Goal: Browse casually: Explore the website without a specific task or goal

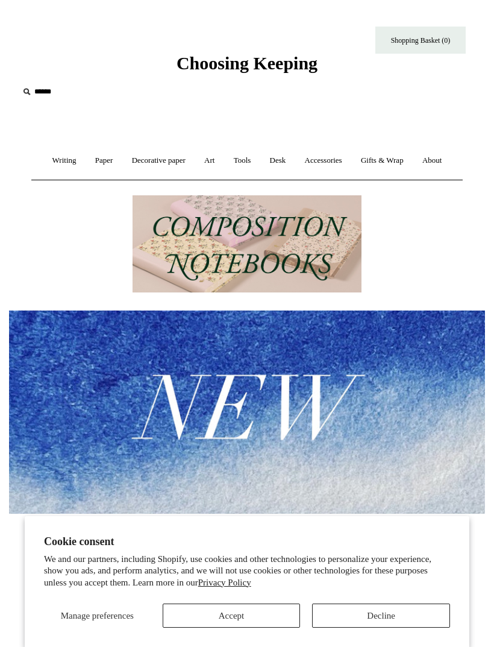
click at [269, 619] on button "Accept" at bounding box center [232, 615] width 138 height 24
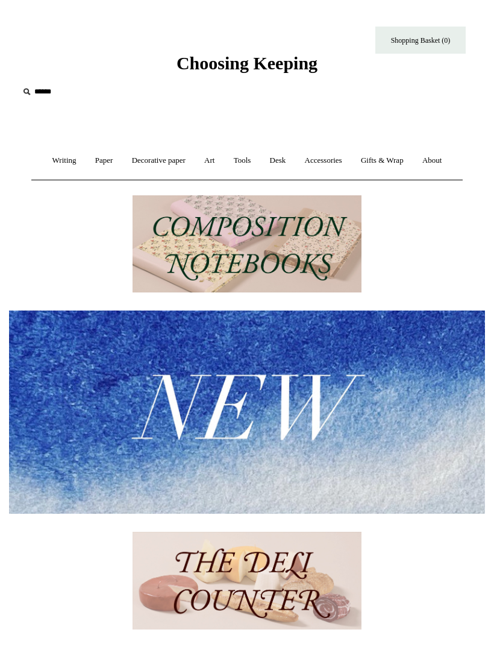
click at [65, 171] on link "Writing +" at bounding box center [64, 161] width 41 height 32
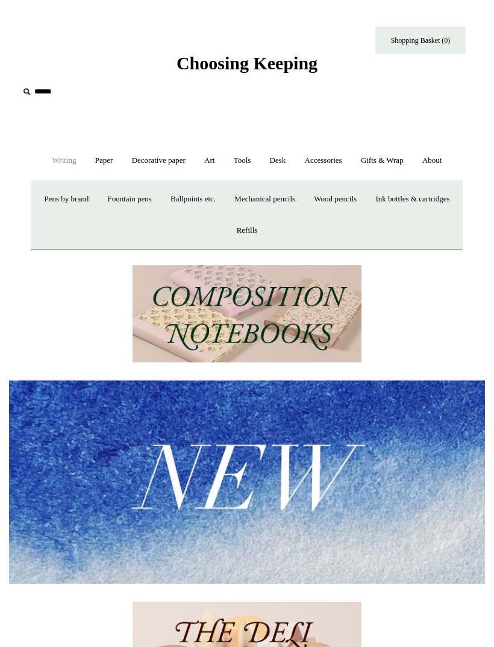
click at [224, 199] on link "Ballpoints etc. +" at bounding box center [193, 199] width 62 height 32
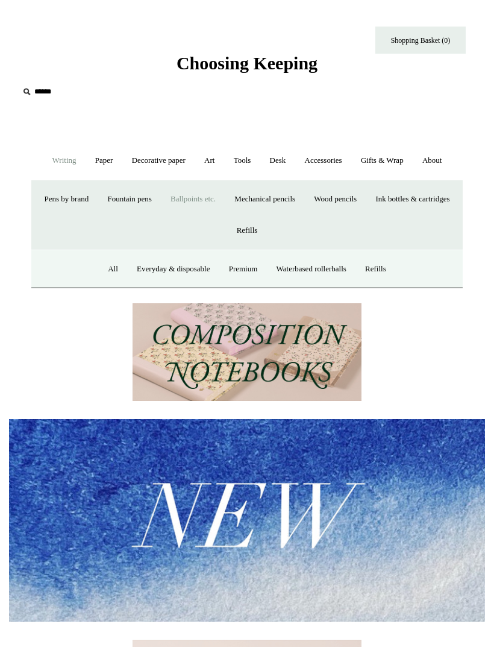
click at [108, 268] on link "All" at bounding box center [112, 269] width 27 height 32
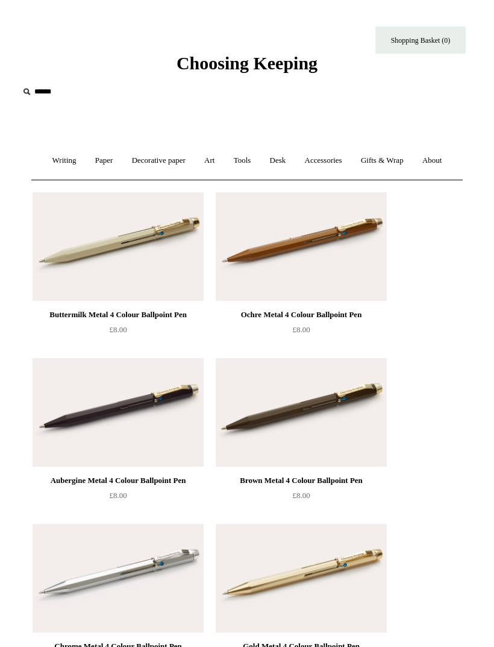
click at [64, 169] on link "Writing +" at bounding box center [64, 161] width 41 height 32
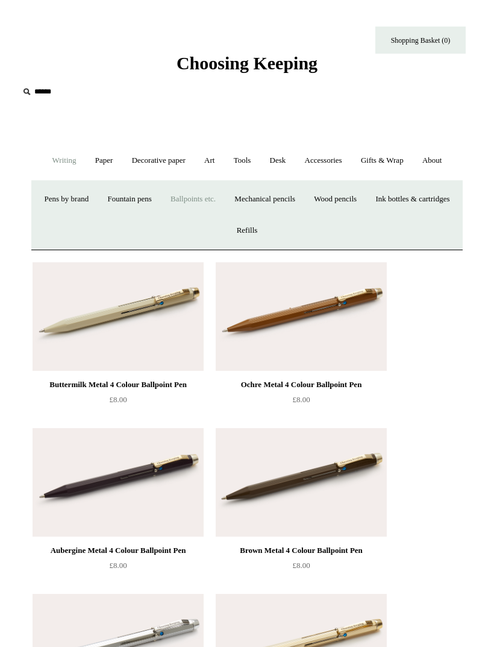
click at [304, 200] on link "Mechanical pencils +" at bounding box center [265, 199] width 78 height 32
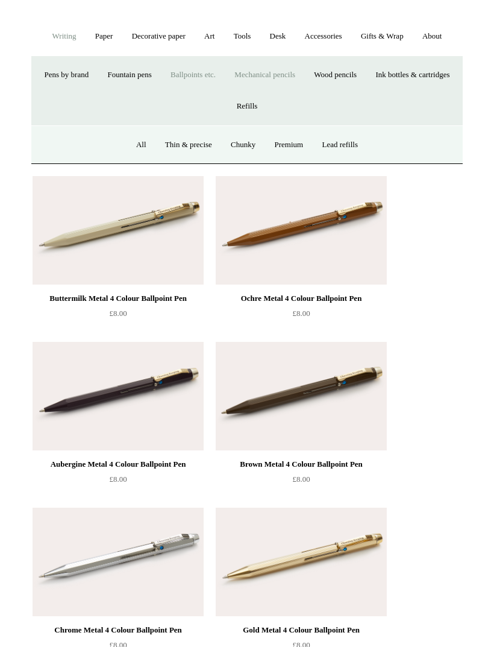
scroll to position [125, 0]
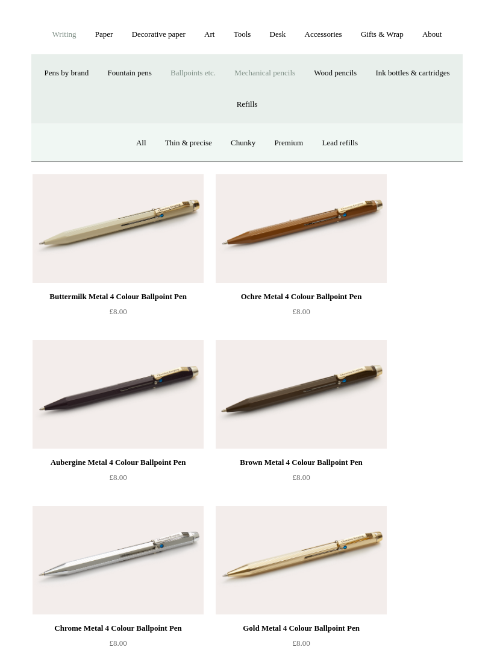
click at [224, 73] on link "Ballpoints etc. +" at bounding box center [193, 74] width 62 height 32
click at [304, 71] on link "Mechanical pencils +" at bounding box center [265, 73] width 78 height 32
click at [224, 66] on link "Ballpoints etc. +" at bounding box center [193, 73] width 62 height 32
click at [304, 72] on link "Mechanical pencils +" at bounding box center [265, 73] width 78 height 32
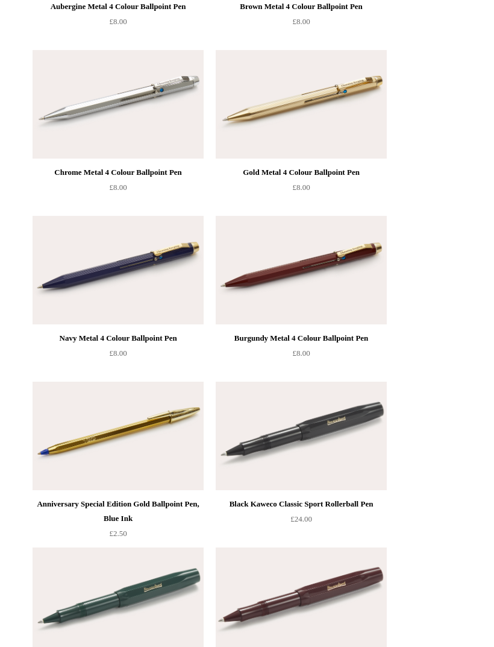
scroll to position [652, 0]
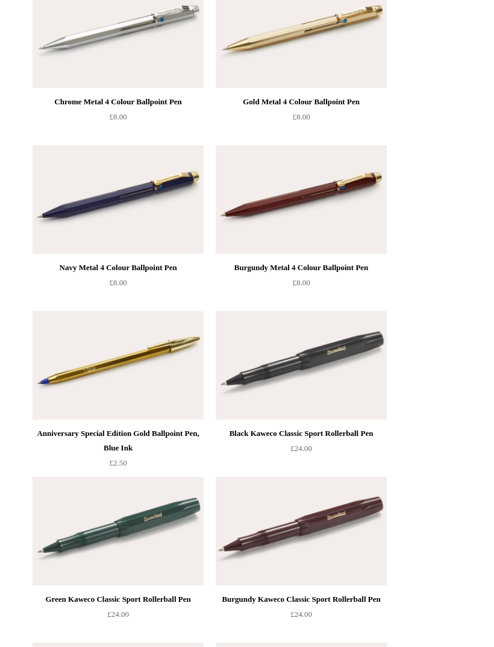
click at [269, 593] on div "Burgundy Kaweco Classic Sport Rollerball Pen" at bounding box center [301, 600] width 165 height 14
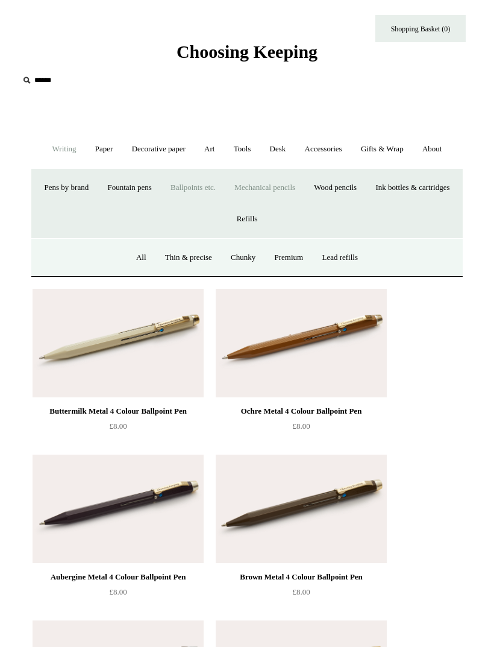
scroll to position [0, 0]
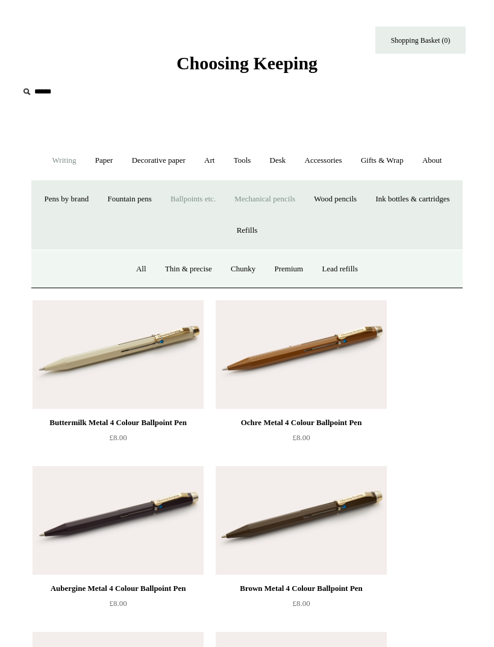
click at [224, 200] on link "Ballpoints etc. +" at bounding box center [193, 199] width 62 height 32
click at [196, 270] on link "Everyday & disposable" at bounding box center [173, 269] width 90 height 32
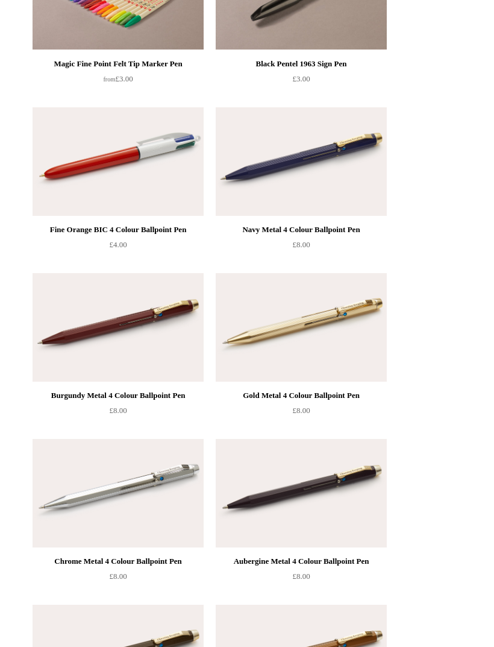
scroll to position [1245, 0]
click at [154, 354] on img at bounding box center [118, 327] width 171 height 109
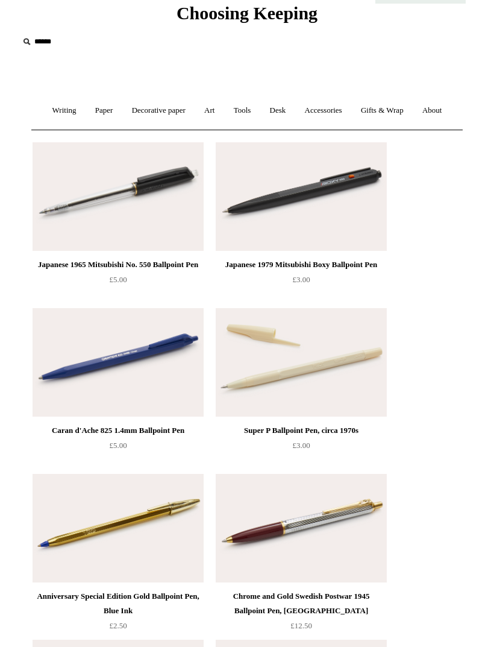
scroll to position [0, 0]
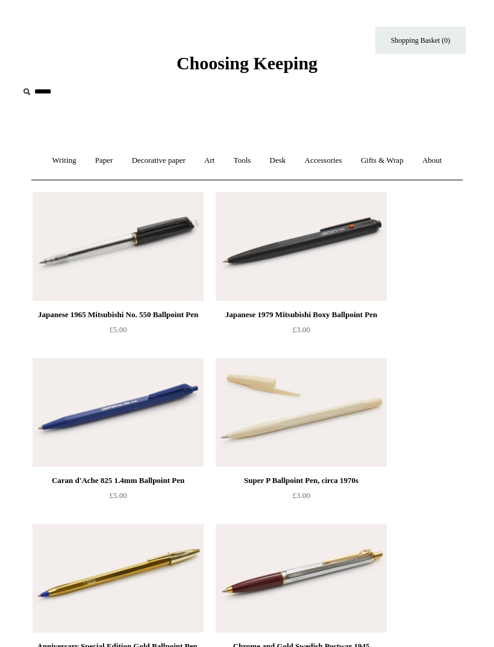
click at [247, 166] on link "Tools +" at bounding box center [242, 161] width 34 height 32
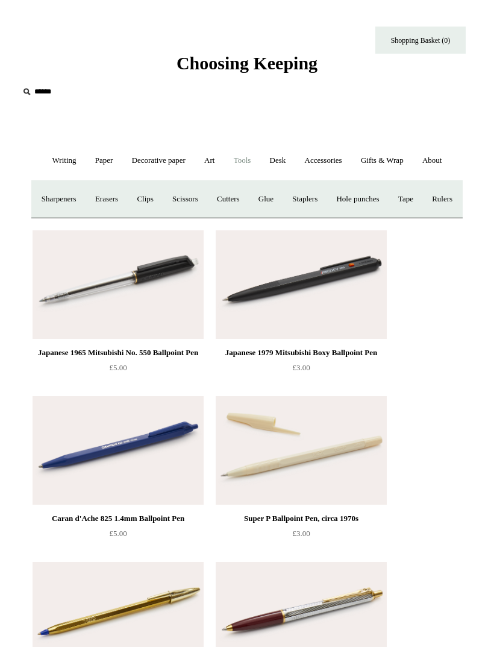
click at [75, 154] on link "Writing +" at bounding box center [64, 161] width 41 height 32
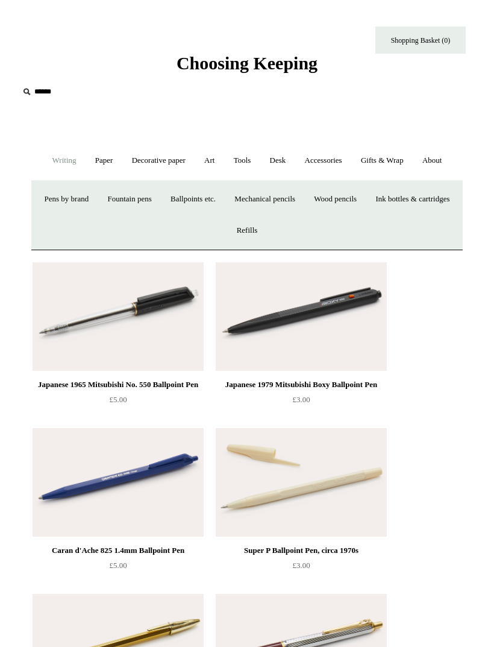
click at [160, 200] on link "Fountain pens +" at bounding box center [129, 199] width 61 height 32
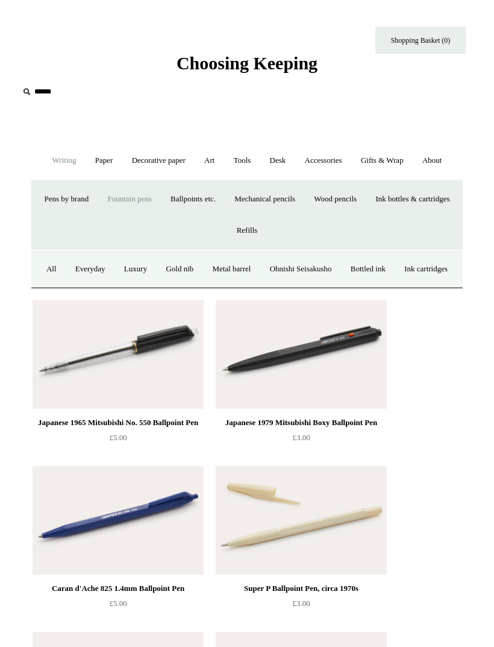
click at [98, 202] on link "Pens by brand +" at bounding box center [66, 199] width 61 height 32
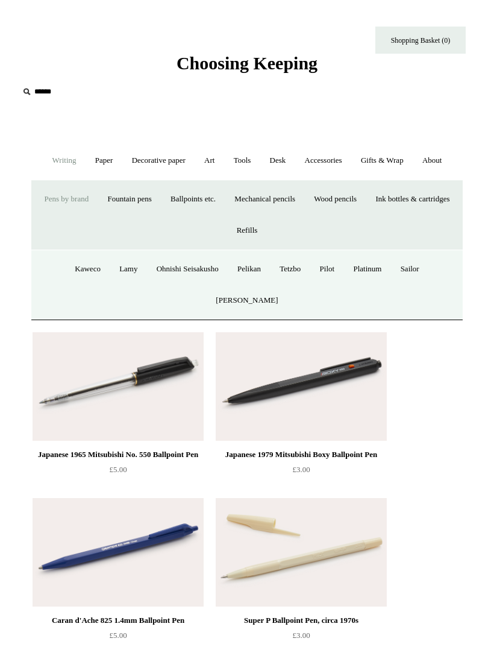
click at [336, 270] on link "Pilot" at bounding box center [328, 269] width 32 height 32
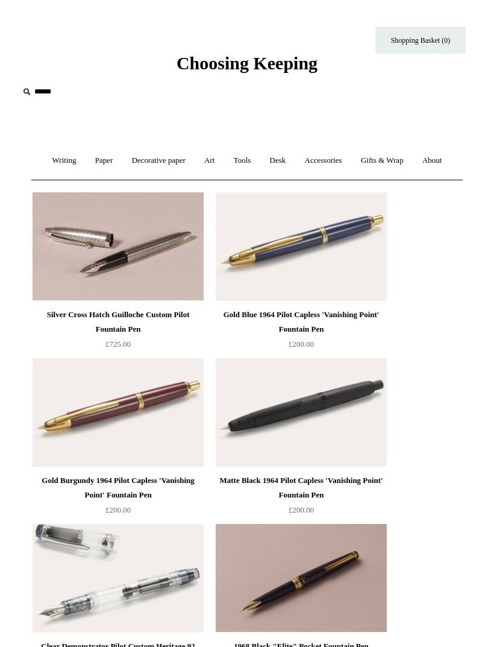
click at [58, 169] on link "Writing +" at bounding box center [64, 161] width 41 height 32
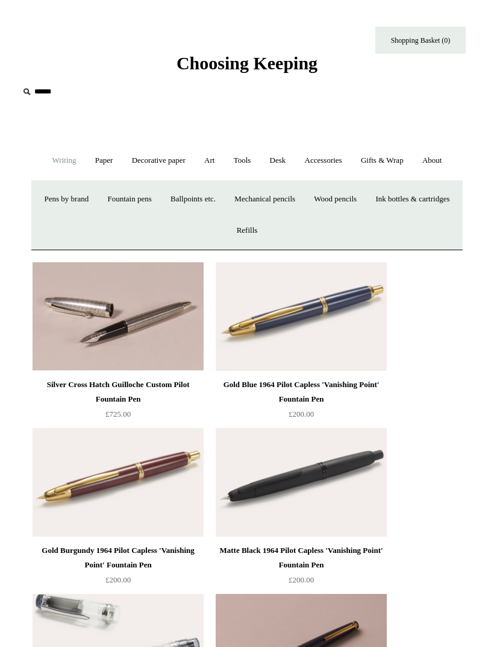
click at [224, 200] on link "Ballpoints etc. +" at bounding box center [193, 199] width 62 height 32
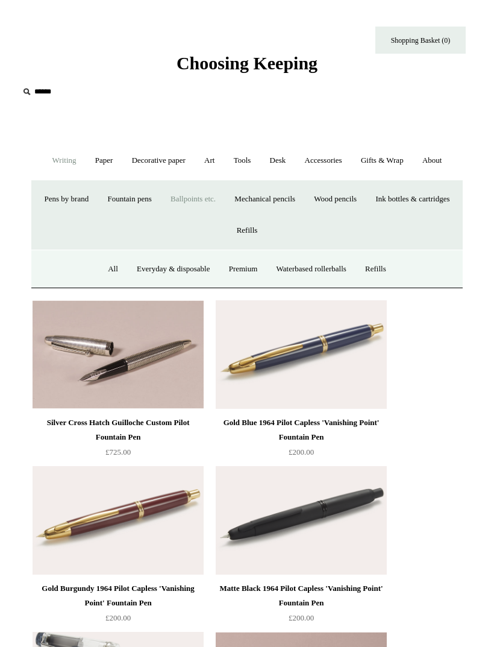
click at [342, 271] on link "Waterbased rollerballs" at bounding box center [311, 269] width 87 height 32
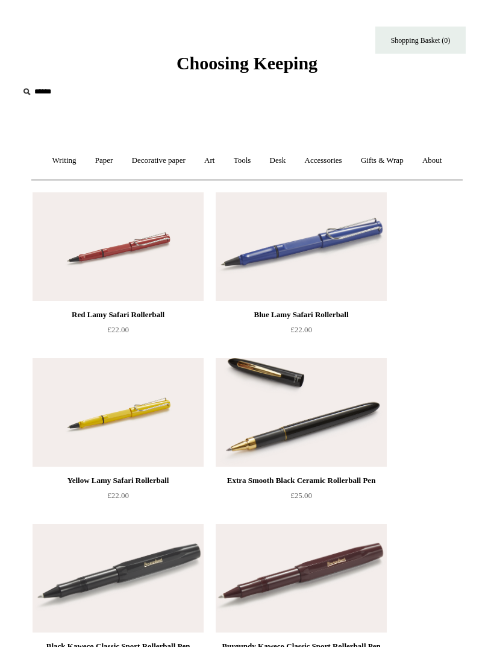
click at [329, 162] on link "Accessories +" at bounding box center [324, 161] width 54 height 32
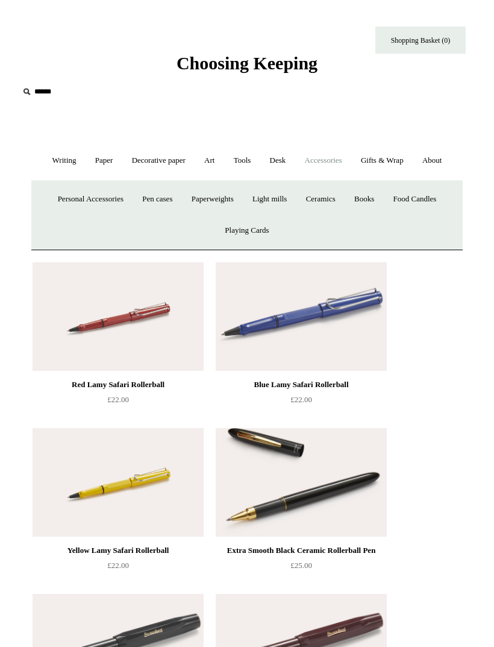
click at [209, 165] on link "Art +" at bounding box center [209, 161] width 27 height 32
click at [186, 157] on link "Decorative paper +" at bounding box center [159, 161] width 71 height 32
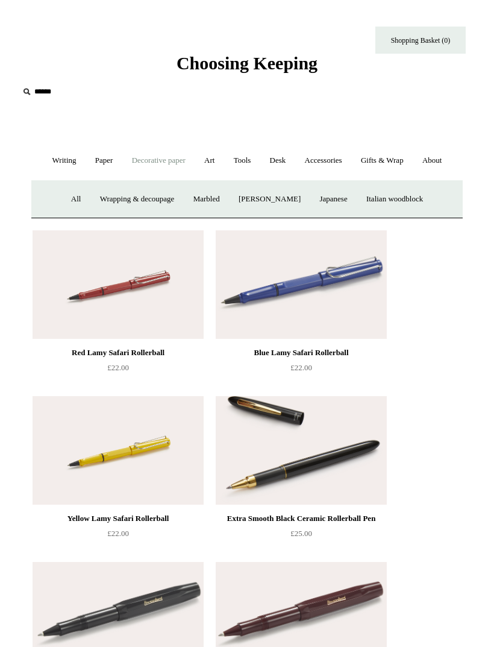
click at [337, 159] on link "Accessories +" at bounding box center [324, 161] width 54 height 32
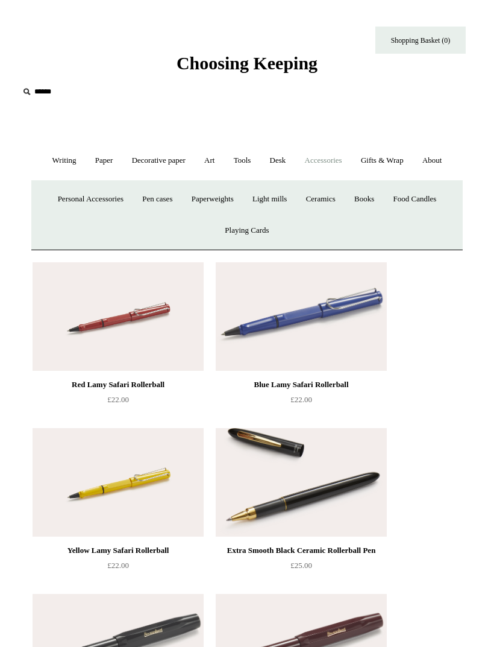
click at [87, 198] on link "Personal Accessories +" at bounding box center [90, 199] width 83 height 32
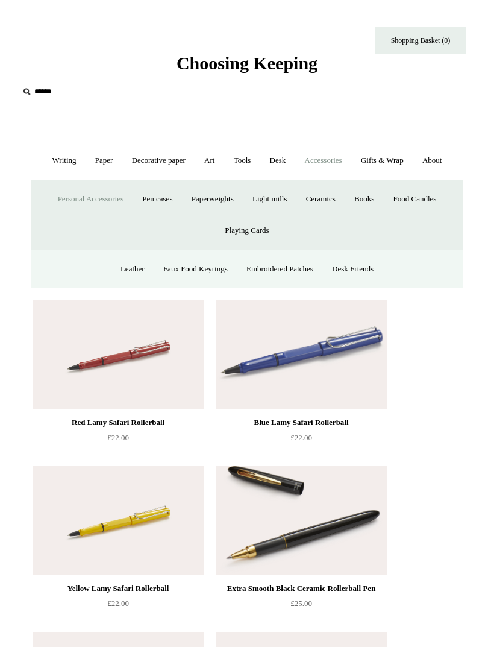
click at [292, 272] on link "Embroidered Patches" at bounding box center [280, 269] width 84 height 32
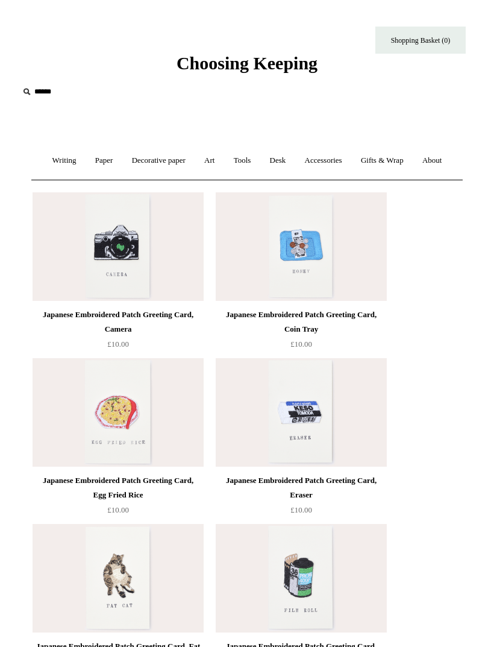
click at [214, 160] on link "Art +" at bounding box center [209, 161] width 27 height 32
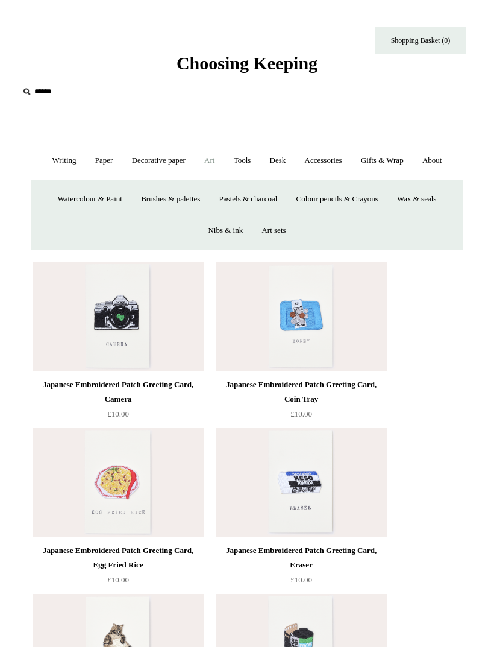
click at [245, 162] on link "Tools +" at bounding box center [242, 161] width 34 height 32
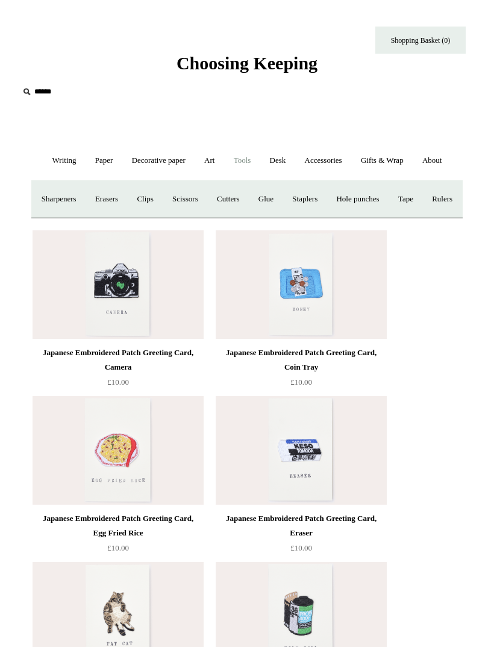
click at [156, 171] on link "Decorative paper +" at bounding box center [159, 161] width 71 height 32
click at [103, 163] on link "Paper +" at bounding box center [104, 161] width 35 height 32
click at [339, 162] on link "Accessories +" at bounding box center [324, 161] width 54 height 32
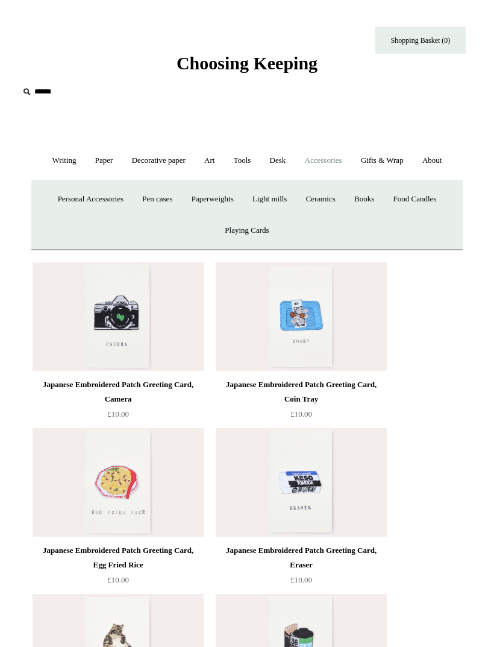
click at [105, 198] on link "Personal Accessories +" at bounding box center [90, 199] width 83 height 32
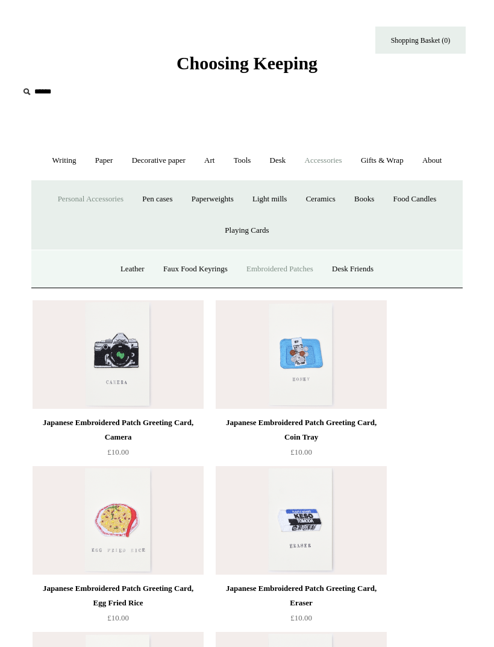
click at [120, 270] on link "Leather" at bounding box center [132, 269] width 41 height 32
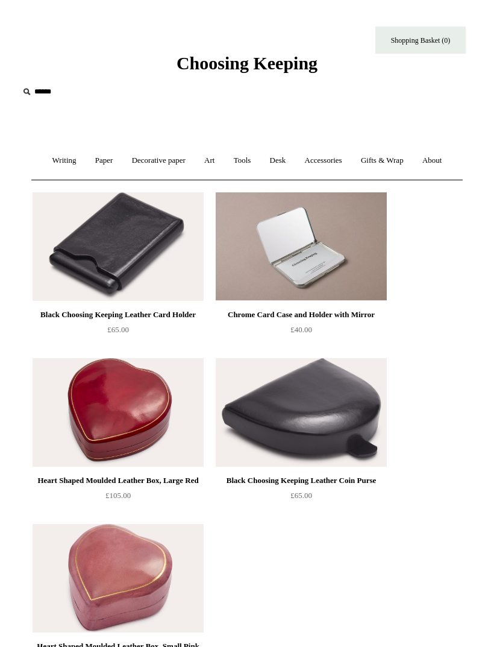
click at [391, 167] on link "Gifts & Wrap +" at bounding box center [383, 161] width 60 height 32
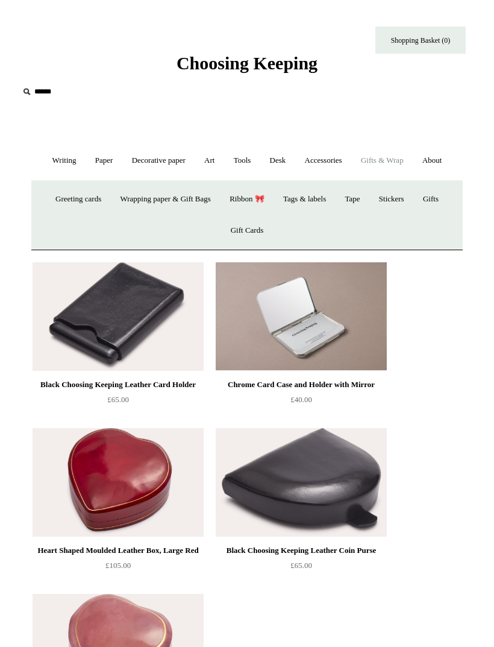
click at [403, 197] on link "Stickers" at bounding box center [392, 199] width 42 height 32
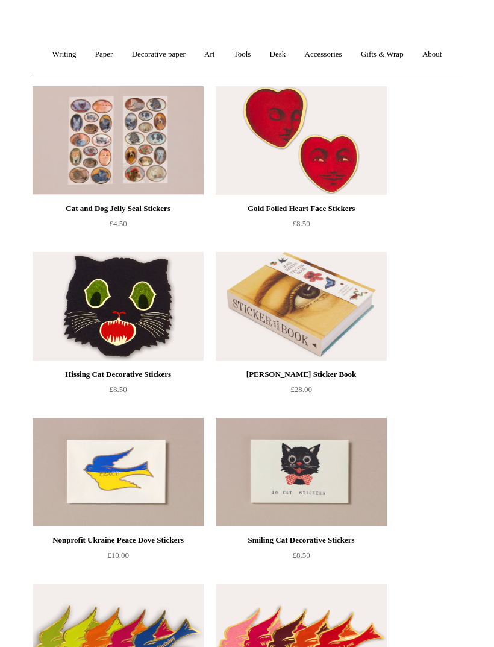
scroll to position [107, 0]
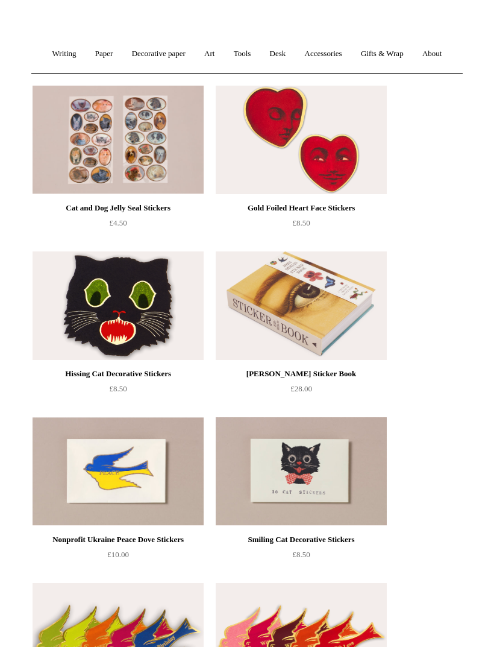
click at [210, 53] on link "Art +" at bounding box center [209, 54] width 27 height 32
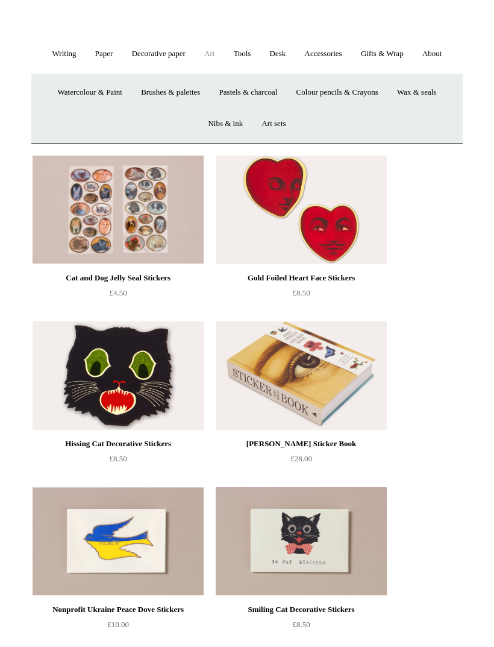
click at [337, 59] on link "Accessories +" at bounding box center [324, 54] width 54 height 32
click at [256, 118] on link "Playing Cards" at bounding box center [246, 124] width 61 height 32
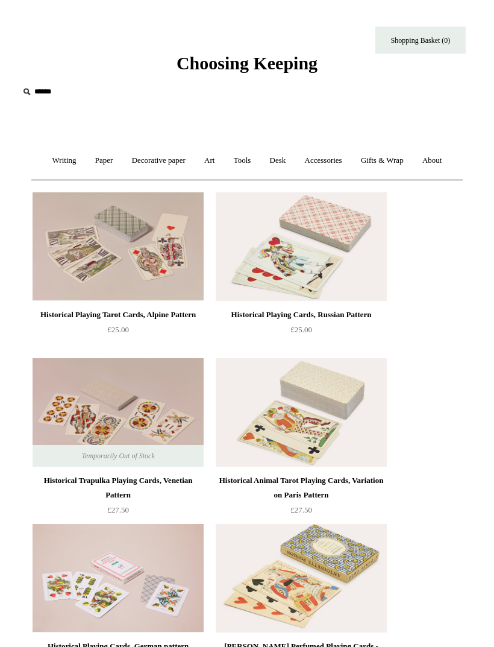
click at [328, 161] on link "Accessories +" at bounding box center [324, 161] width 54 height 32
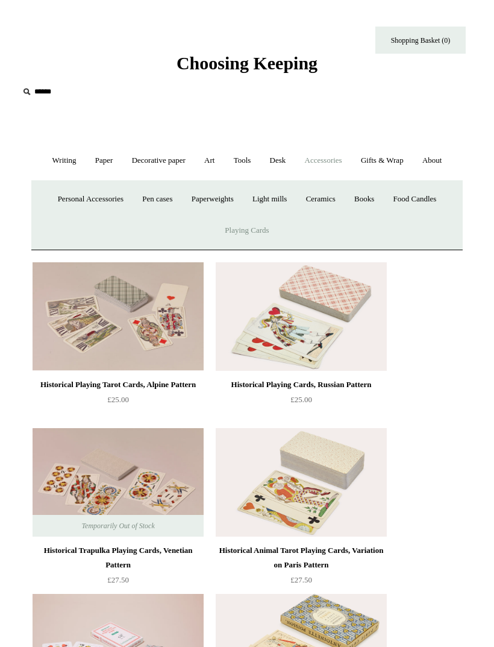
click at [105, 197] on link "Personal Accessories +" at bounding box center [90, 199] width 83 height 32
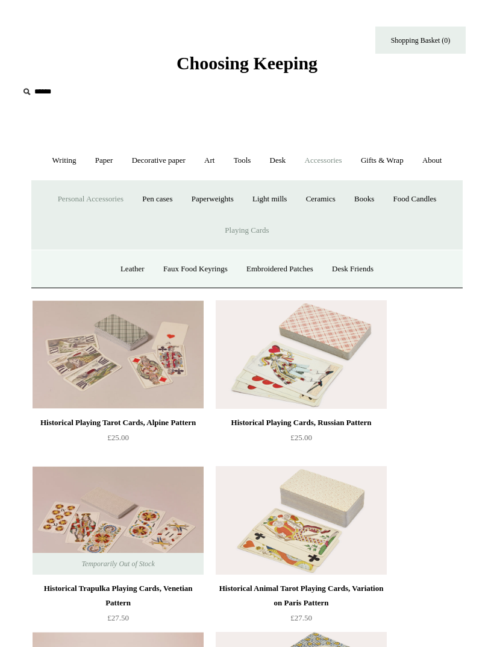
click at [373, 266] on link "Desk Friends" at bounding box center [353, 269] width 58 height 32
